Goal: Transaction & Acquisition: Download file/media

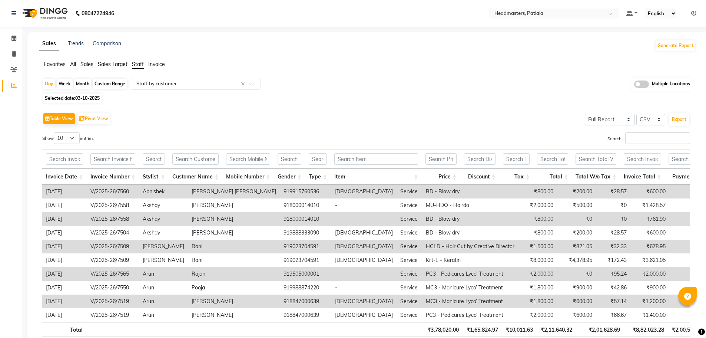
select select "full_report"
select select "csv"
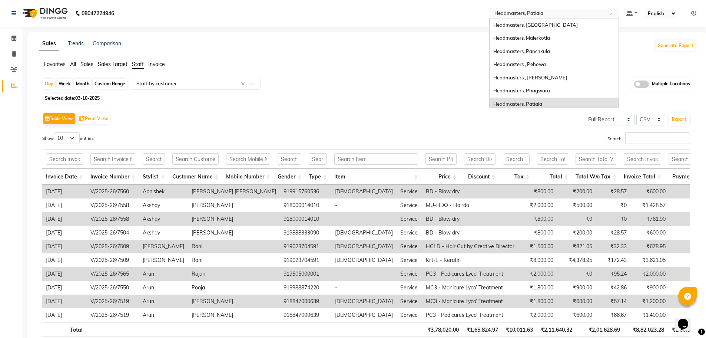
scroll to position [79, 0]
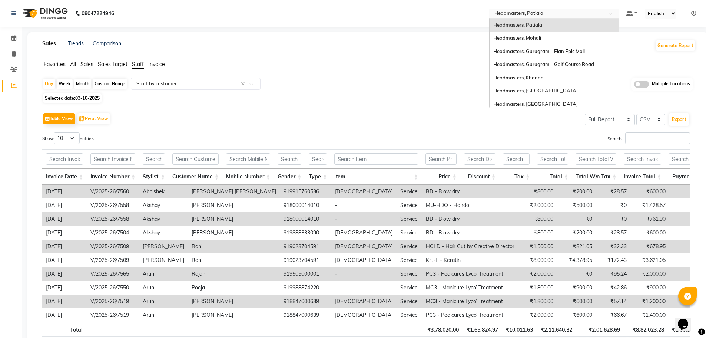
click at [611, 13] on span at bounding box center [613, 15] width 9 height 7
click at [563, 36] on div "Headmasters, Mohali" at bounding box center [554, 38] width 129 height 13
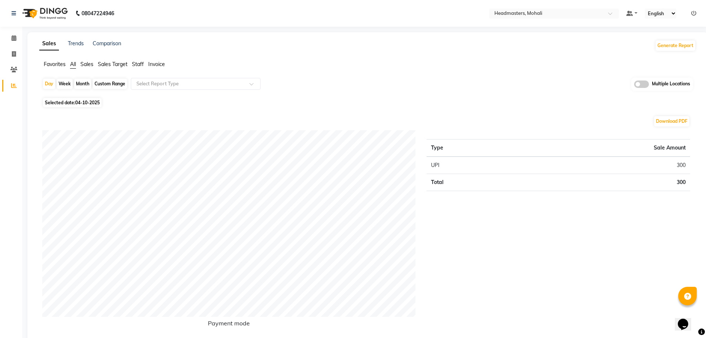
click at [138, 65] on span "Staff" at bounding box center [138, 64] width 12 height 7
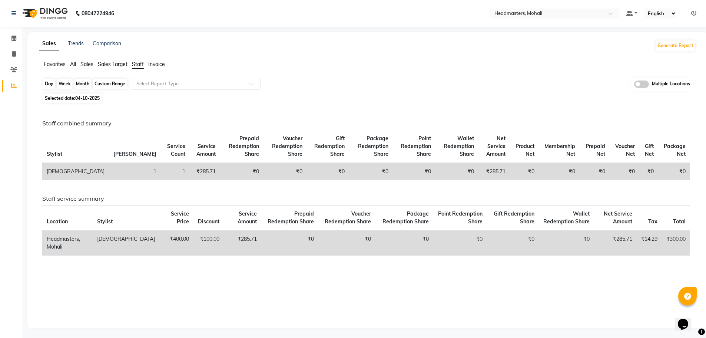
click at [50, 84] on div "Day" at bounding box center [49, 84] width 12 height 10
select select "10"
select select "2025"
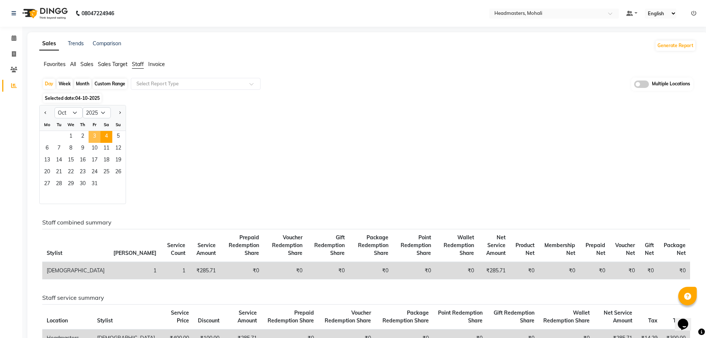
click at [93, 136] on span "3" at bounding box center [95, 137] width 12 height 12
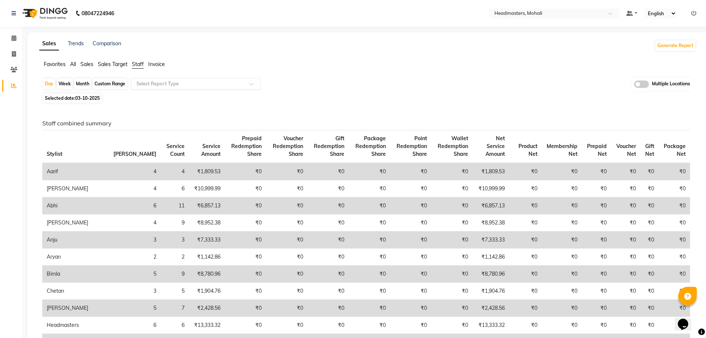
click at [252, 85] on span at bounding box center [254, 85] width 9 height 7
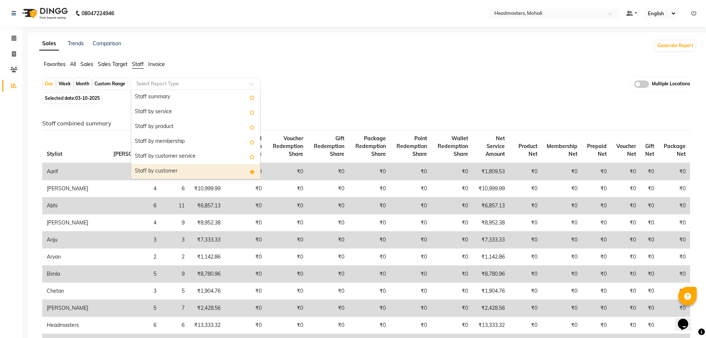
click at [209, 172] on div "Staff by customer" at bounding box center [195, 171] width 129 height 15
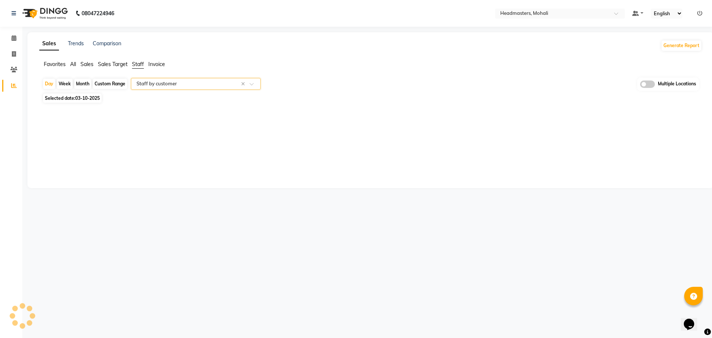
select select "full_report"
select select "csv"
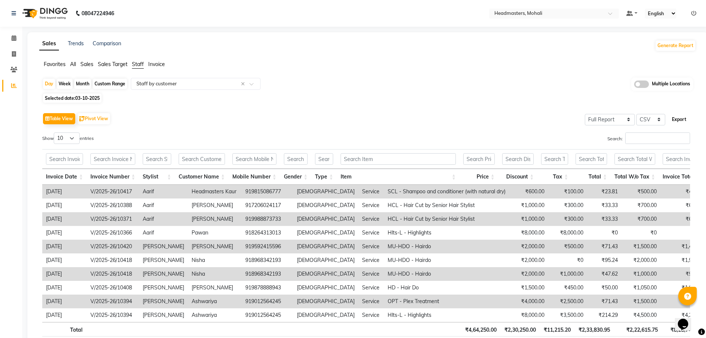
click at [678, 117] on button "Export" at bounding box center [679, 119] width 20 height 13
click at [612, 13] on span at bounding box center [613, 15] width 9 height 7
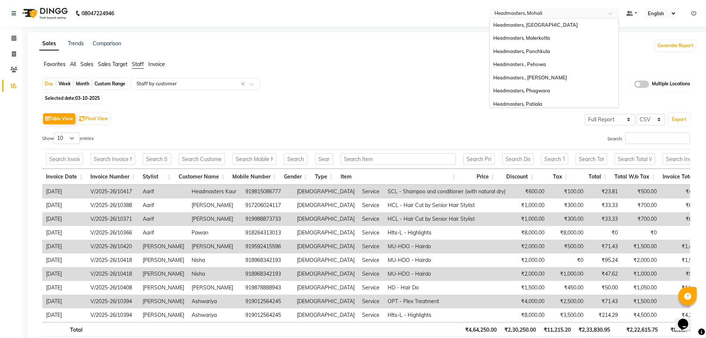
scroll to position [92, 0]
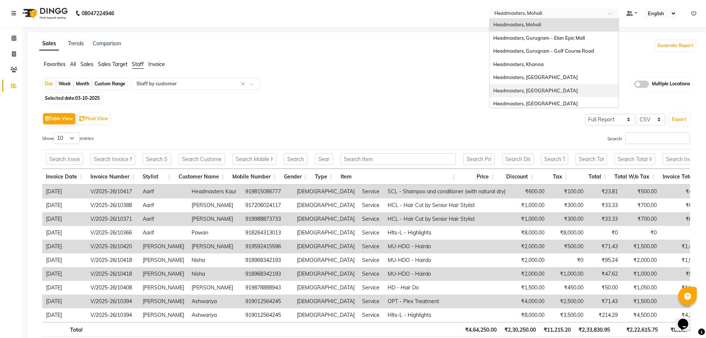
click at [549, 88] on div "Headmasters, [GEOGRAPHIC_DATA]" at bounding box center [554, 90] width 129 height 13
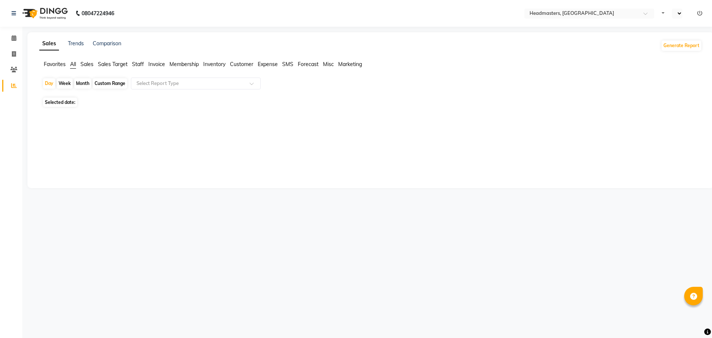
select select "en"
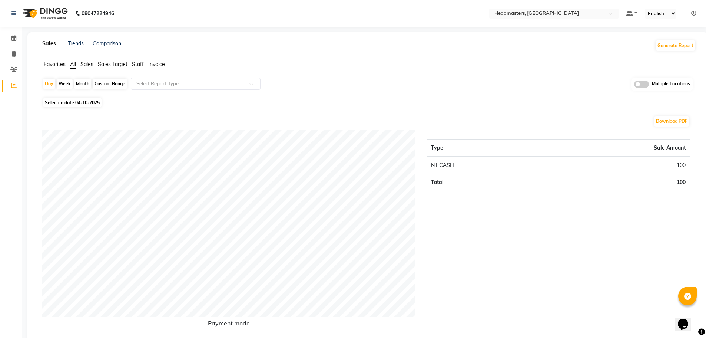
click at [139, 62] on span "Staff" at bounding box center [138, 64] width 12 height 7
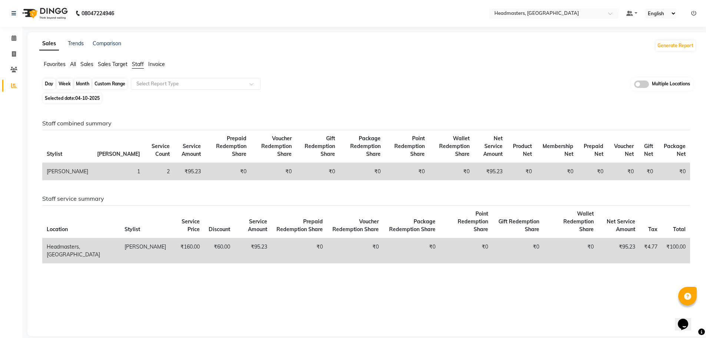
click at [48, 83] on div "Day" at bounding box center [49, 84] width 12 height 10
select select "10"
select select "2025"
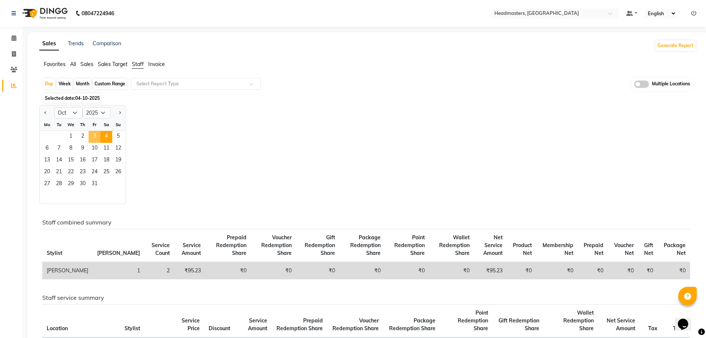
click at [95, 137] on span "3" at bounding box center [95, 137] width 12 height 12
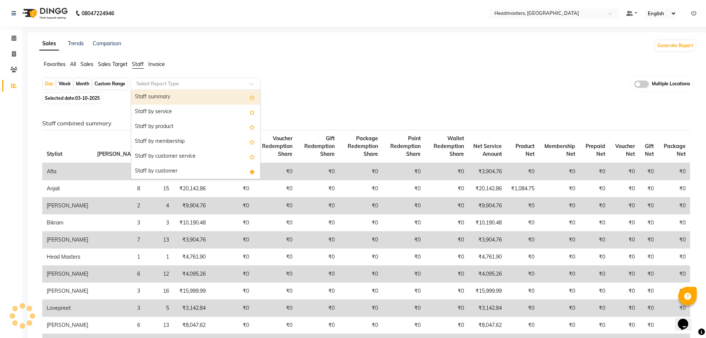
click at [243, 85] on div at bounding box center [195, 83] width 129 height 7
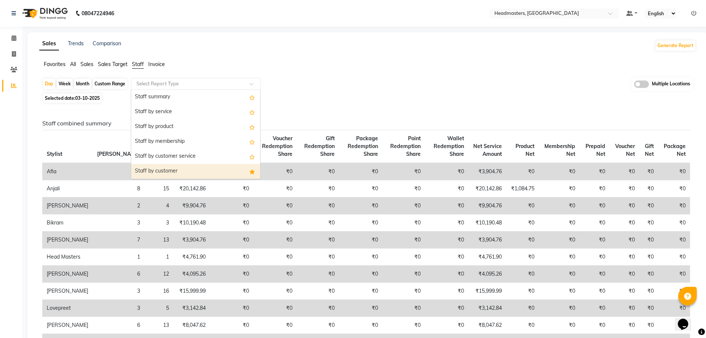
click at [223, 171] on div "Staff by customer" at bounding box center [195, 171] width 129 height 15
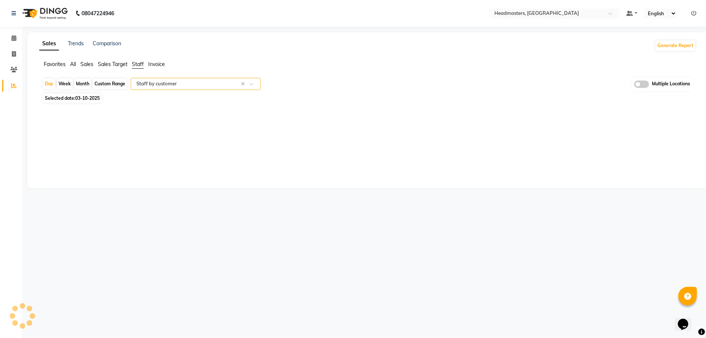
select select "full_report"
select select "csv"
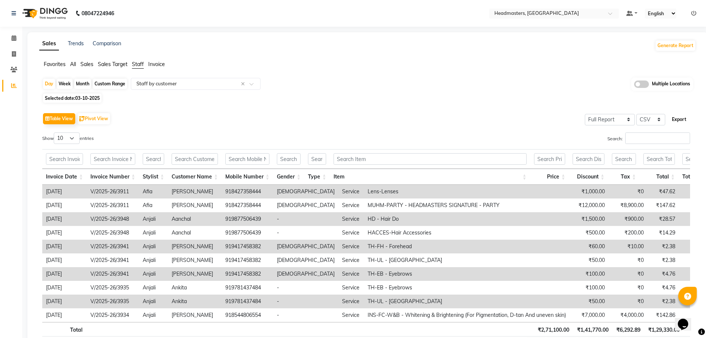
click at [680, 116] on button "Export" at bounding box center [679, 119] width 20 height 13
